Goal: Task Accomplishment & Management: Manage account settings

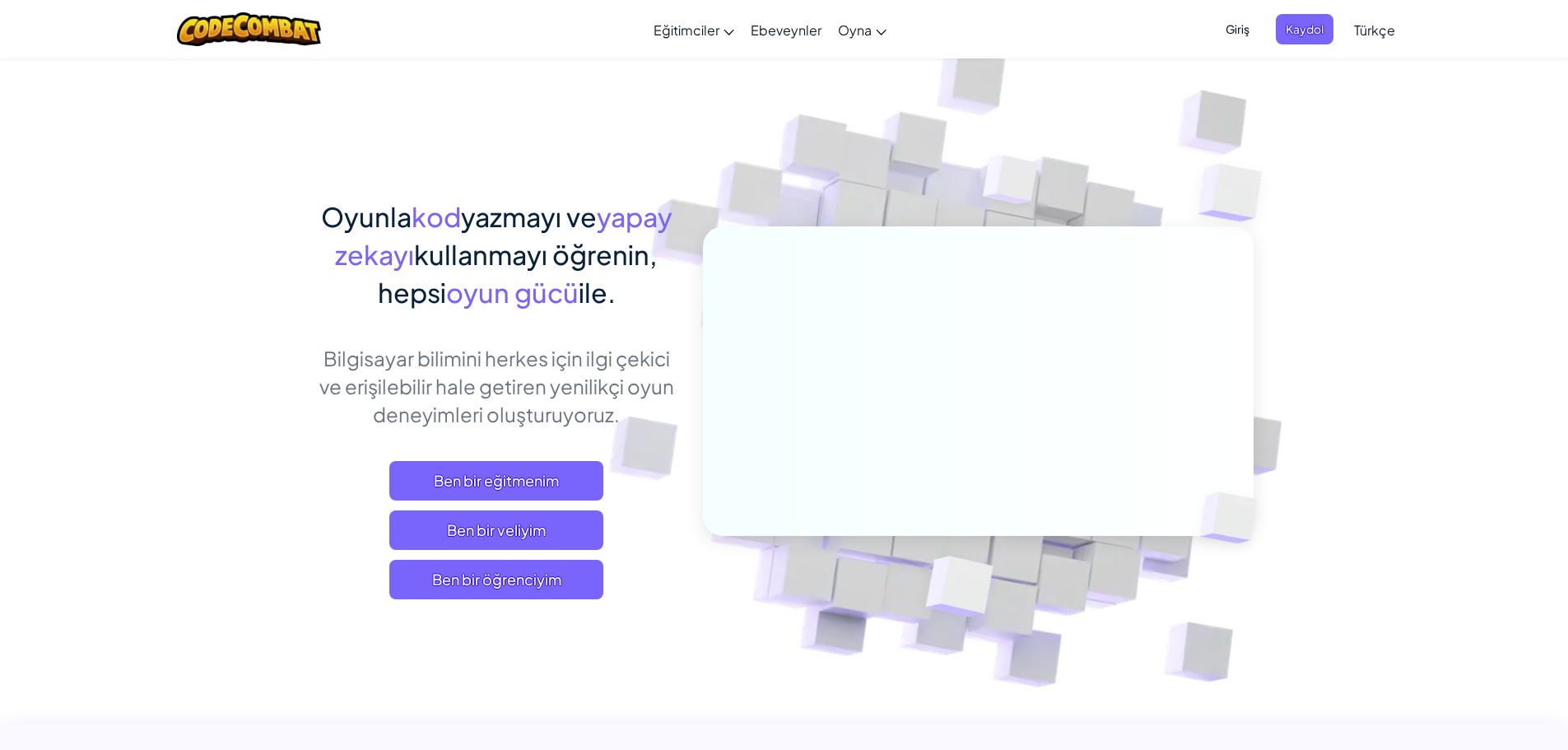
click at [1248, 28] on span "Giriş" at bounding box center [1237, 28] width 44 height 30
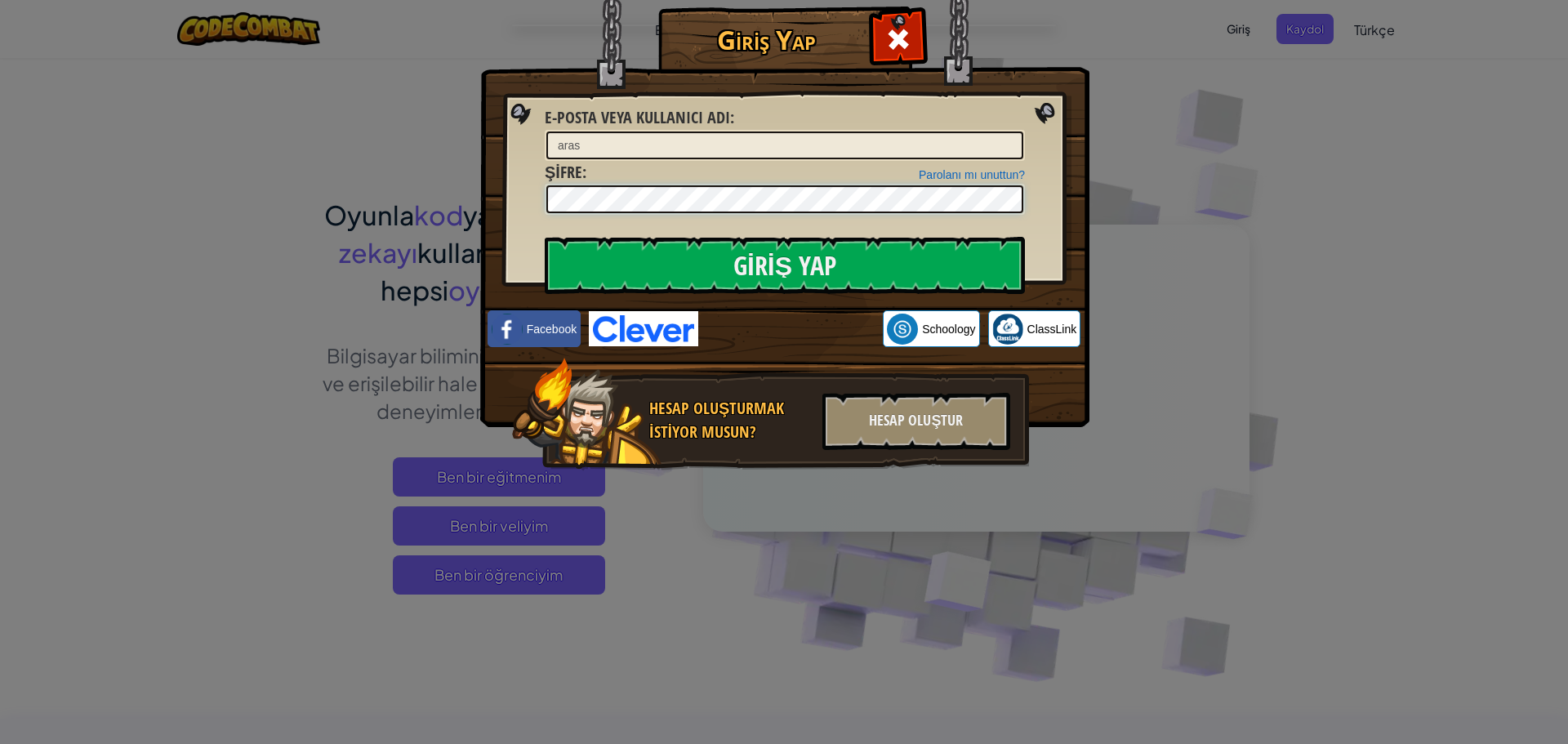
click at [545, 237] on input "Giriş Yap" at bounding box center [784, 265] width 480 height 57
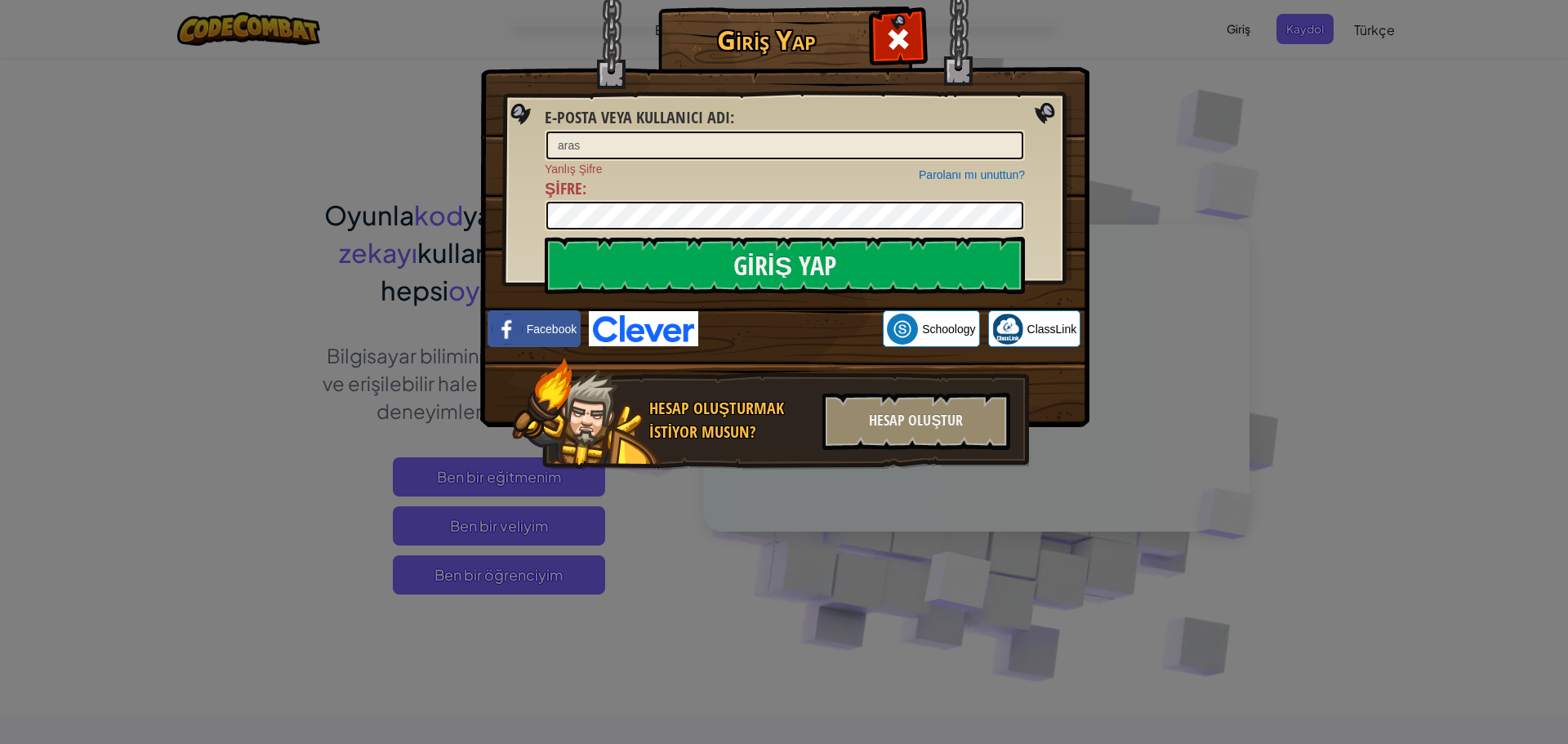
click at [617, 201] on div at bounding box center [784, 216] width 480 height 31
click at [701, 261] on input "Giriş Yap" at bounding box center [784, 265] width 480 height 57
click at [519, 214] on div "Giriş Yap E-posta veya kullanıcı adı : aras Parolanı mı unuttun? Yanlış Şifre Ş…" at bounding box center [784, 262] width 544 height 475
click at [600, 150] on input "aras" at bounding box center [784, 146] width 477 height 27
type input "arassari"
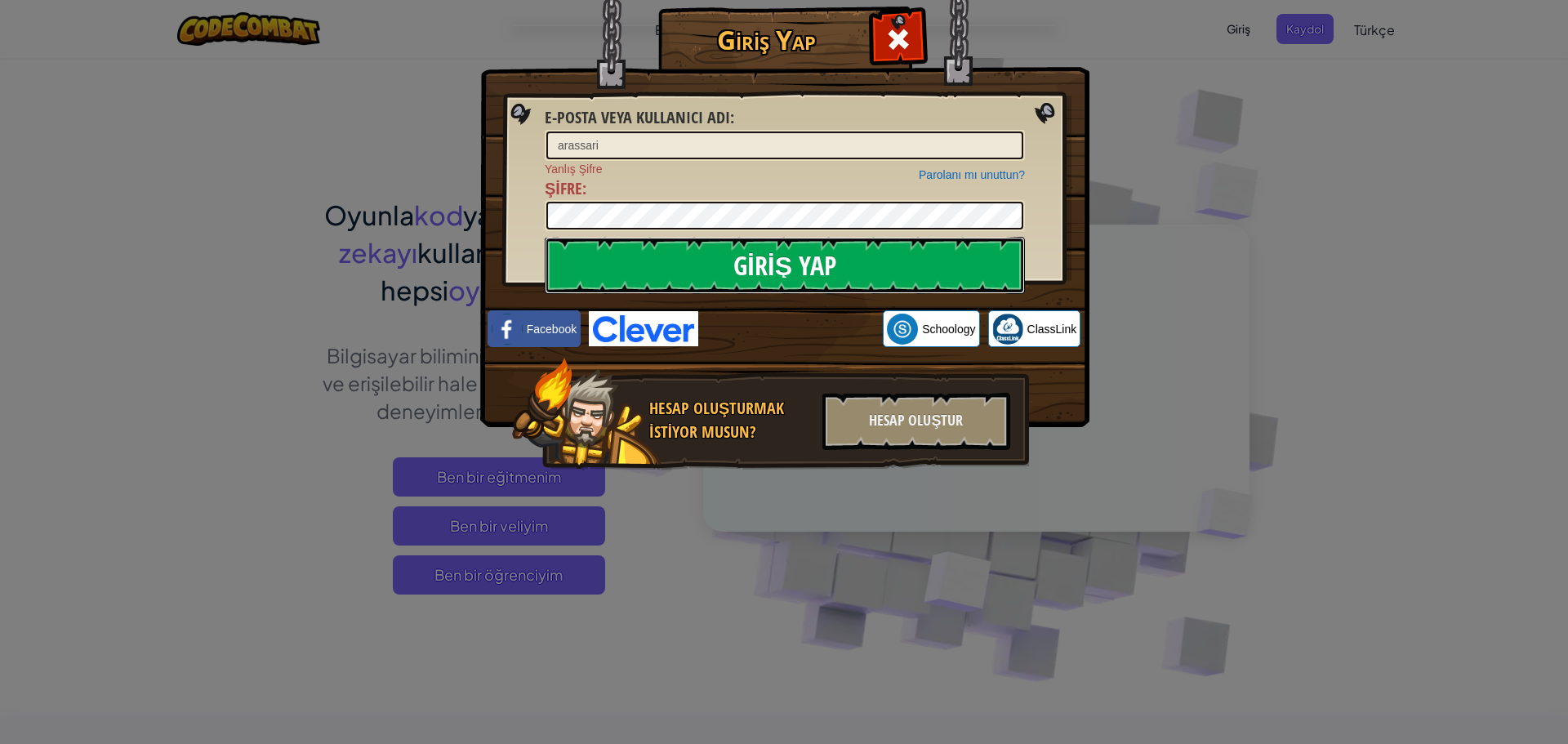
click at [748, 277] on input "Giriş Yap" at bounding box center [784, 265] width 480 height 57
